Goal: Find specific page/section: Find specific page/section

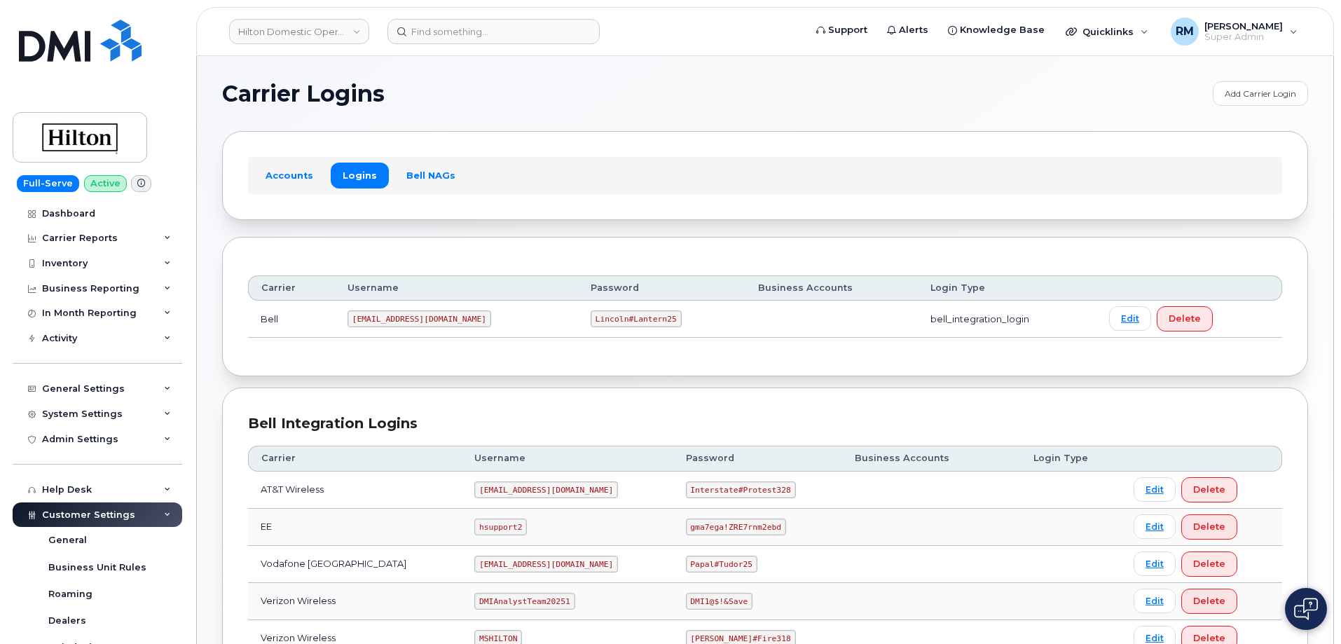
scroll to position [244, 0]
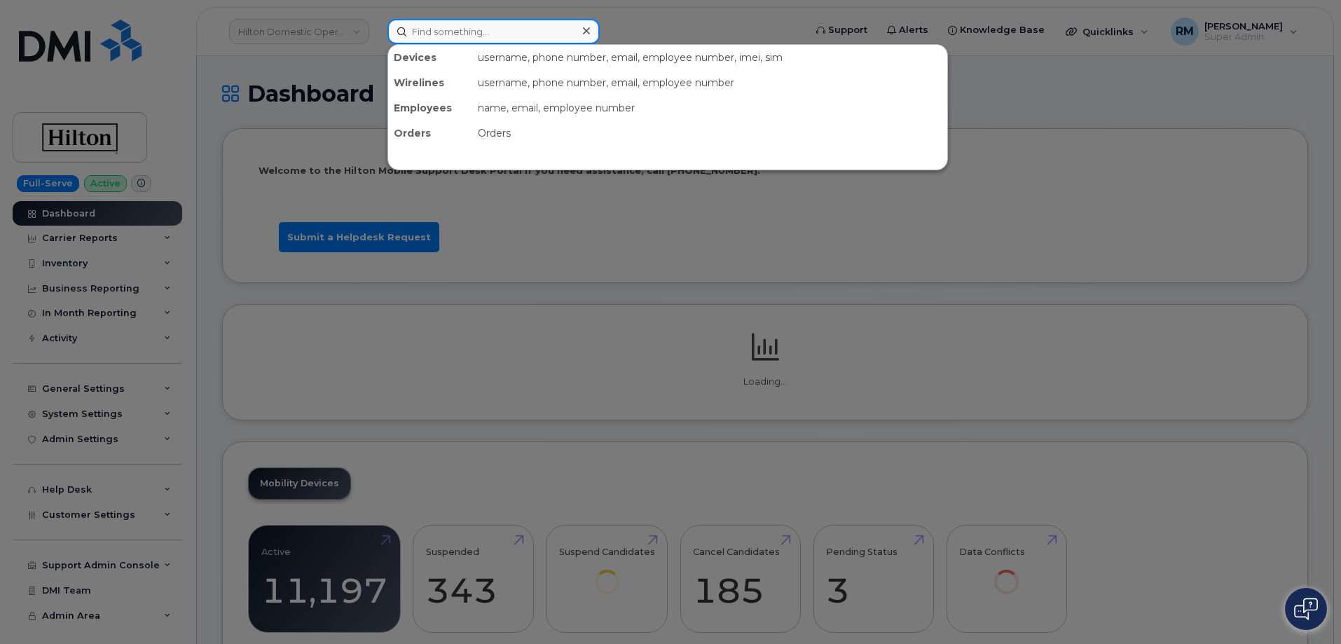
click at [414, 29] on input at bounding box center [493, 31] width 212 height 25
paste input "[PHONE_NUMBER]"
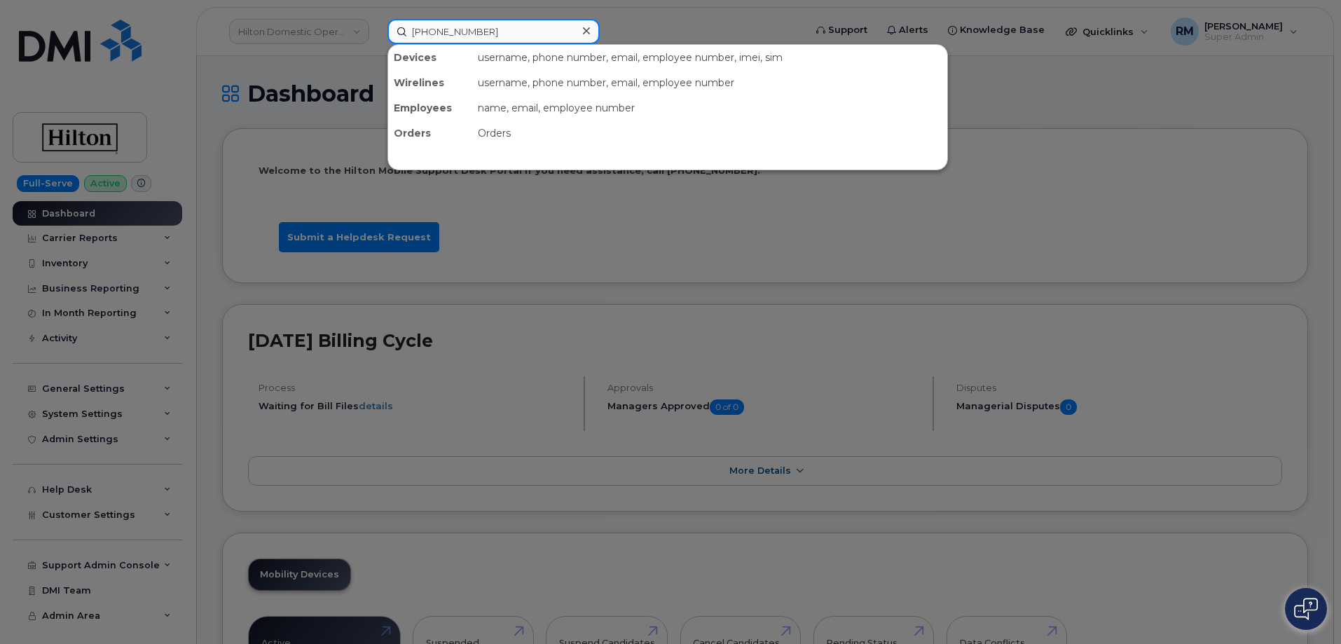
type input "[PHONE_NUMBER]"
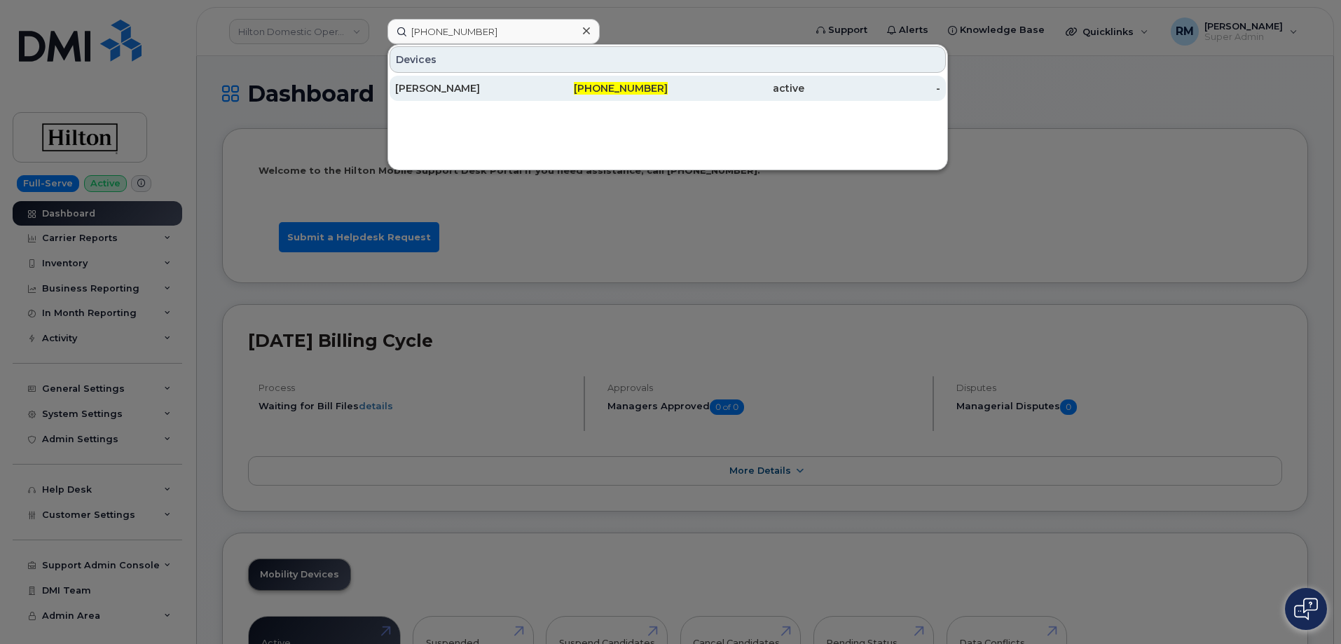
click at [446, 83] on div "[PERSON_NAME]" at bounding box center [463, 88] width 137 height 14
